Goal: Register for event/course

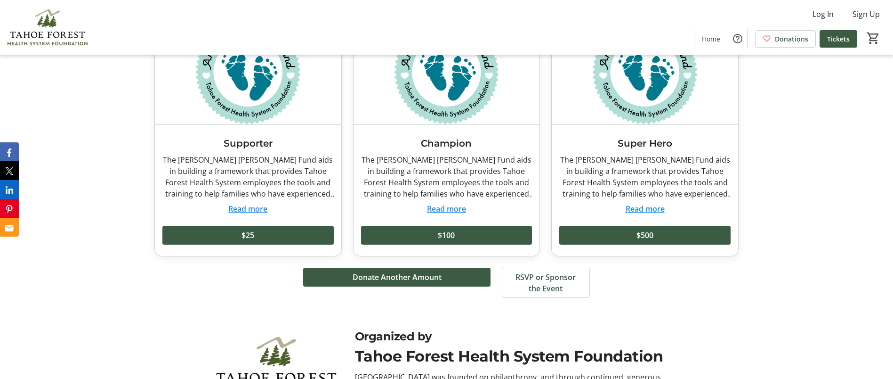
scroll to position [1141, 0]
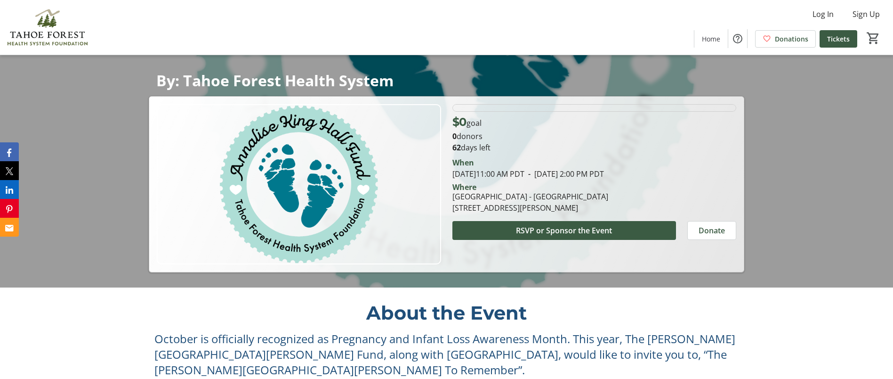
scroll to position [105, 0]
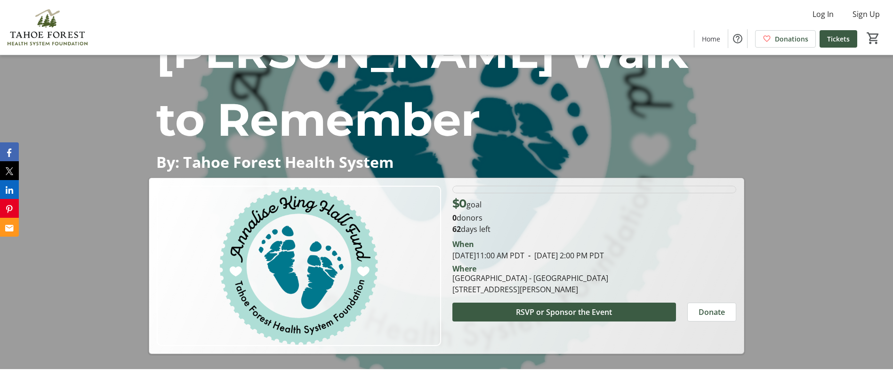
click at [582, 290] on div at bounding box center [446, 132] width 893 height 474
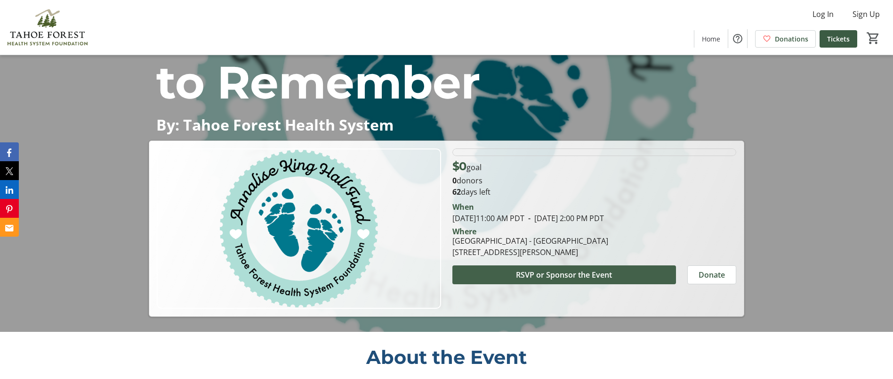
scroll to position [141, 0]
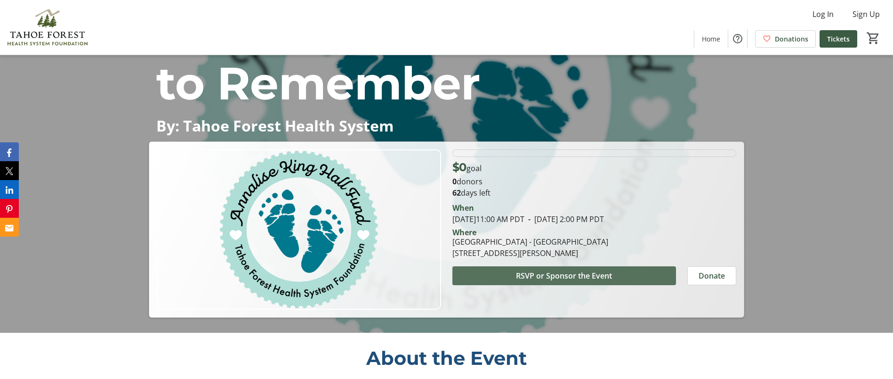
click at [591, 270] on span "RSVP or Sponsor the Event" at bounding box center [564, 275] width 96 height 11
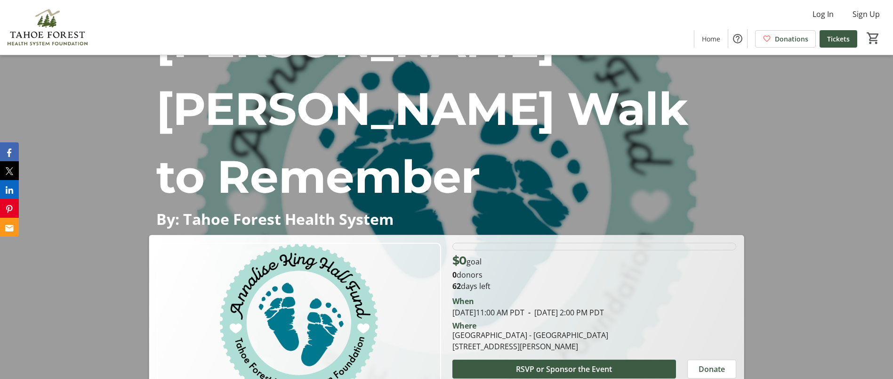
scroll to position [141, 0]
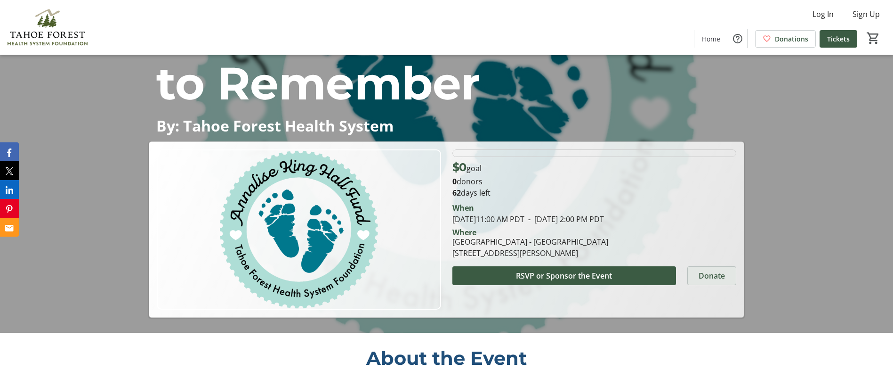
click at [711, 270] on span "Donate" at bounding box center [712, 275] width 26 height 11
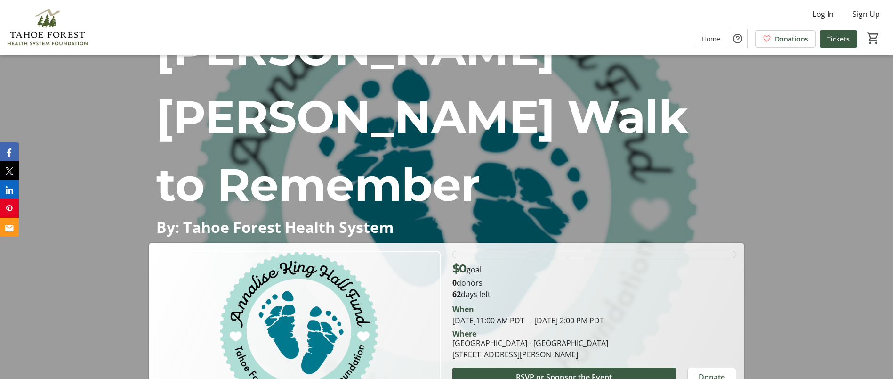
scroll to position [94, 0]
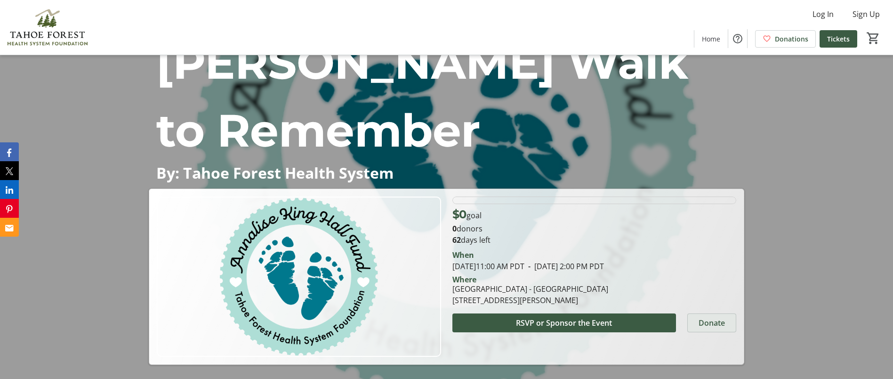
click at [716, 317] on span "Donate" at bounding box center [712, 322] width 26 height 11
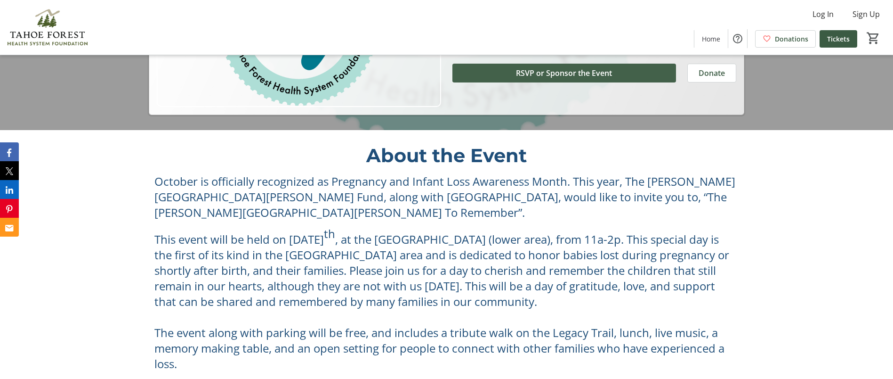
scroll to position [141, 0]
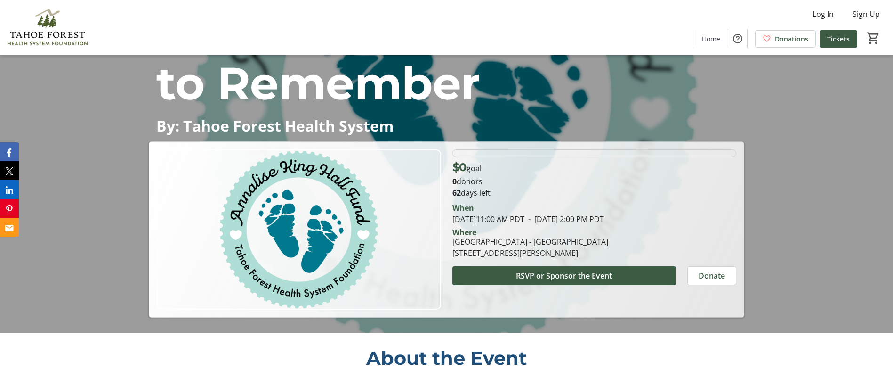
click at [465, 176] on p "0 donors" at bounding box center [595, 181] width 284 height 11
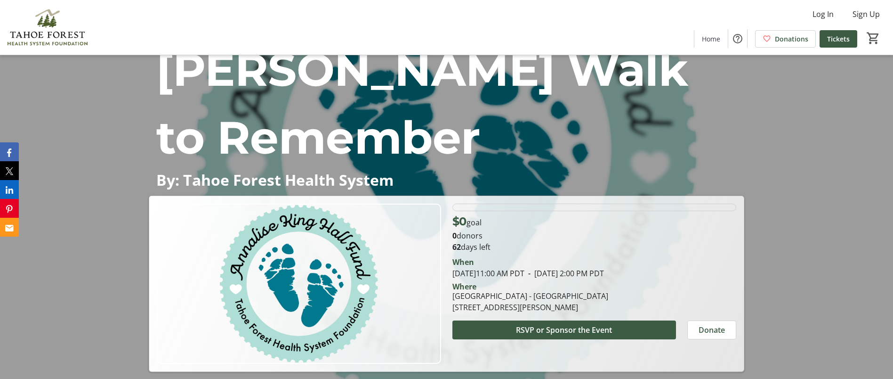
scroll to position [94, 0]
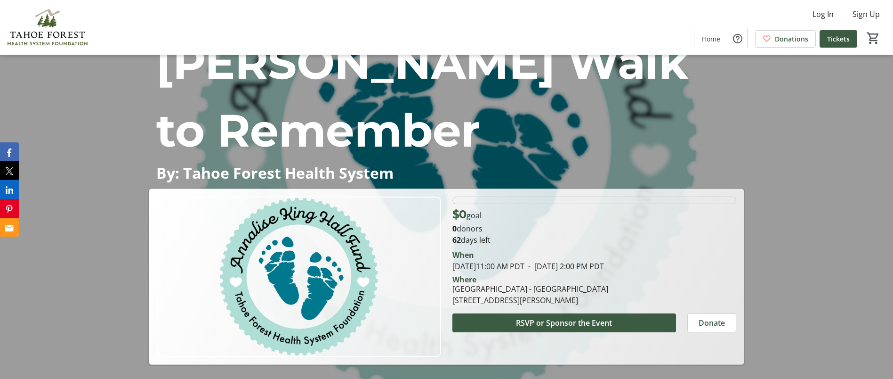
click at [541, 196] on div "0% of fundraising goal reached" at bounding box center [595, 200] width 284 height 8
click at [467, 207] on span "$0" at bounding box center [460, 214] width 14 height 14
click at [500, 206] on div "$0 goal" at bounding box center [595, 214] width 284 height 17
click at [478, 206] on p "$0 goal" at bounding box center [467, 214] width 29 height 17
click at [560, 317] on span "RSVP or Sponsor the Event" at bounding box center [564, 322] width 96 height 11
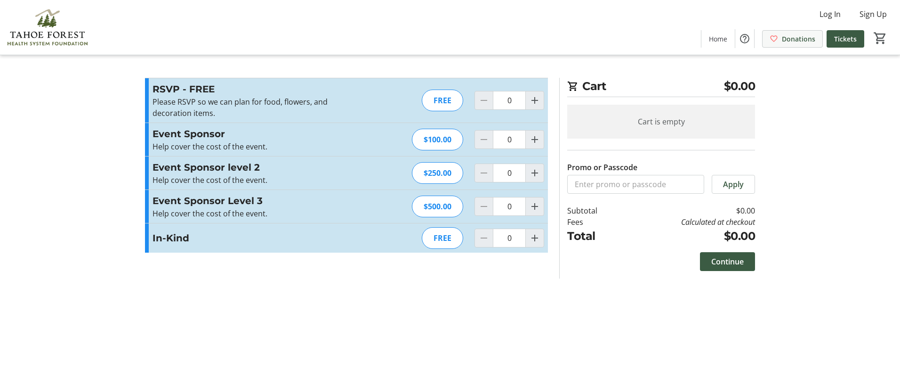
click at [800, 39] on span "Donations" at bounding box center [798, 39] width 33 height 10
click at [855, 39] on span "Tickets" at bounding box center [846, 39] width 23 height 10
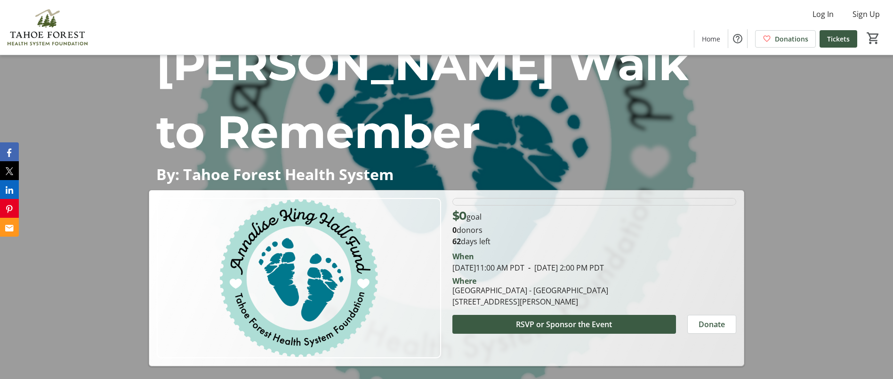
scroll to position [94, 0]
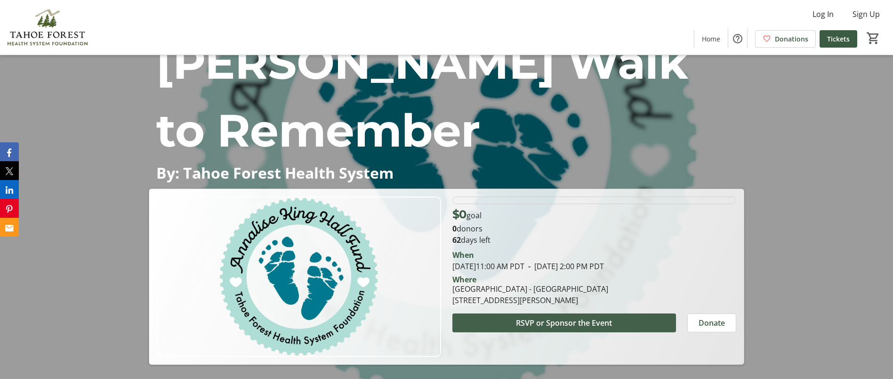
click at [547, 317] on span "RSVP or Sponsor the Event" at bounding box center [564, 322] width 96 height 11
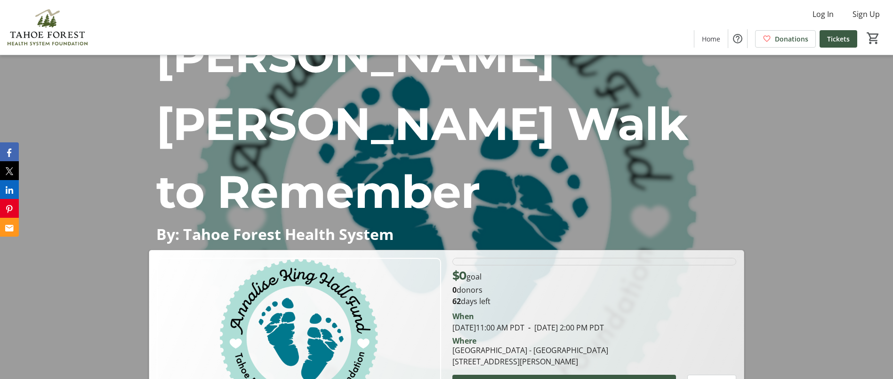
scroll to position [47, 0]
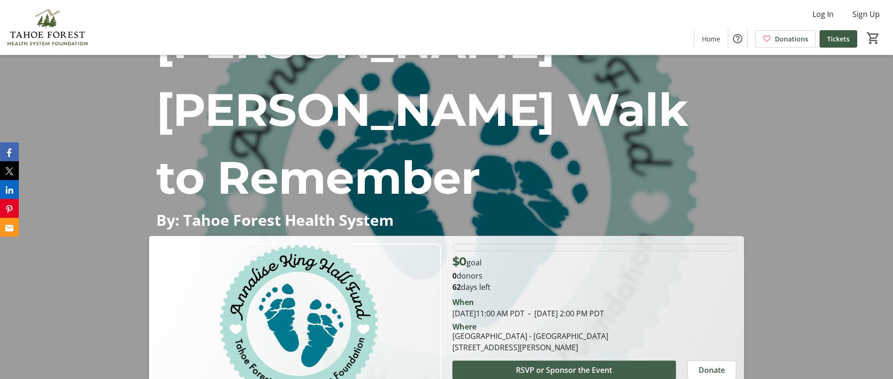
click at [554, 364] on span "RSVP or Sponsor the Event" at bounding box center [564, 369] width 96 height 11
